Goal: Find specific page/section: Find specific page/section

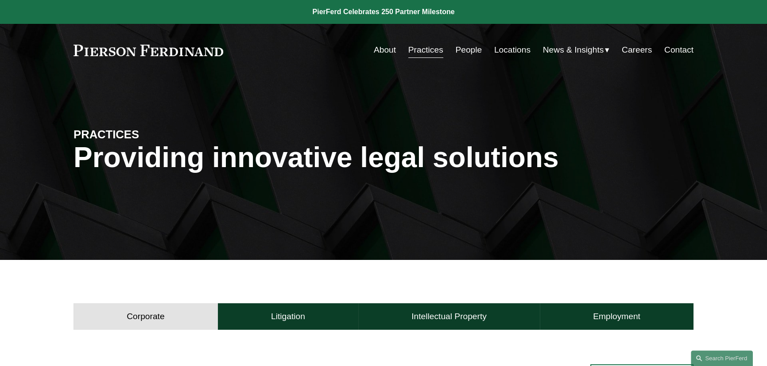
click at [651, 50] on link "Careers" at bounding box center [636, 50] width 30 height 17
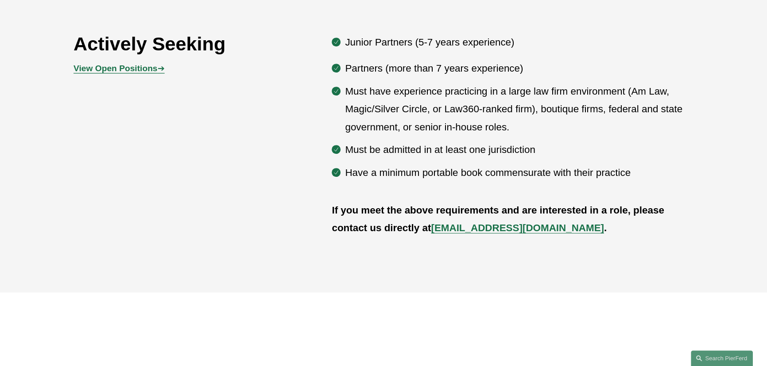
scroll to position [523, 0]
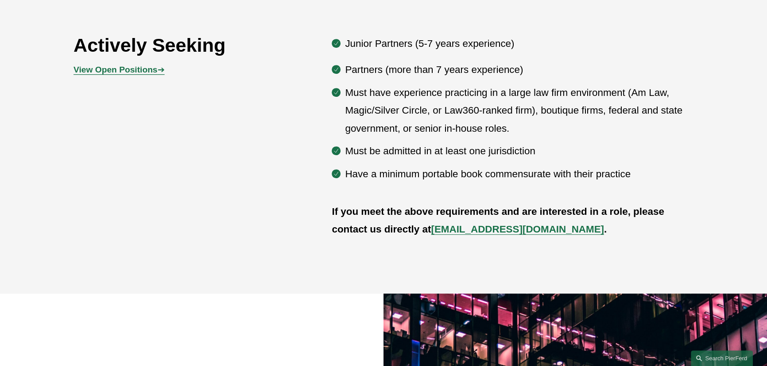
click at [118, 68] on strong "View Open Positions" at bounding box center [115, 69] width 84 height 9
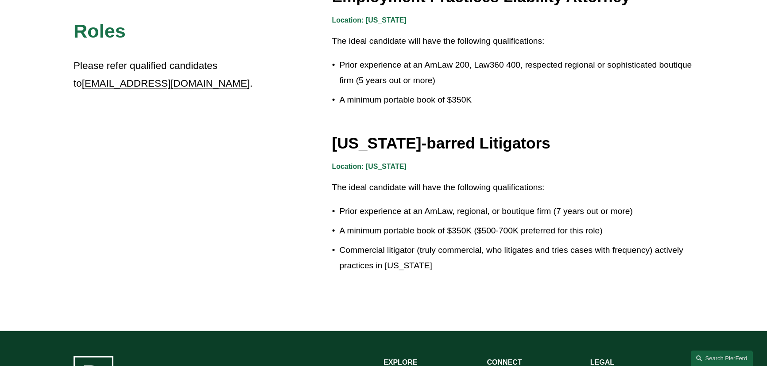
scroll to position [1488, 0]
